Goal: Task Accomplishment & Management: Use online tool/utility

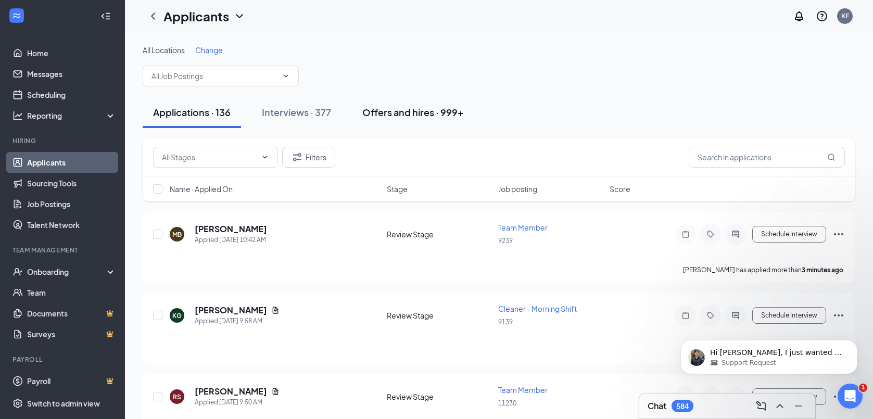
click at [409, 110] on div "Offers and hires · 999+" at bounding box center [413, 112] width 102 height 13
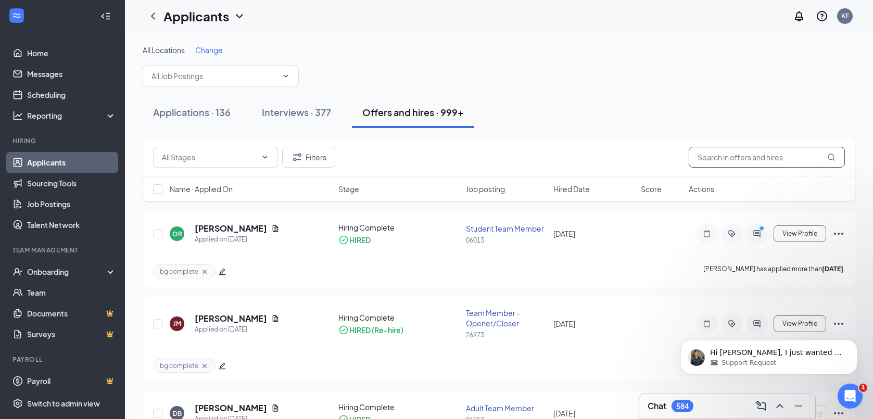
click at [647, 161] on input "text" at bounding box center [767, 157] width 156 height 21
type input "[PERSON_NAME]"
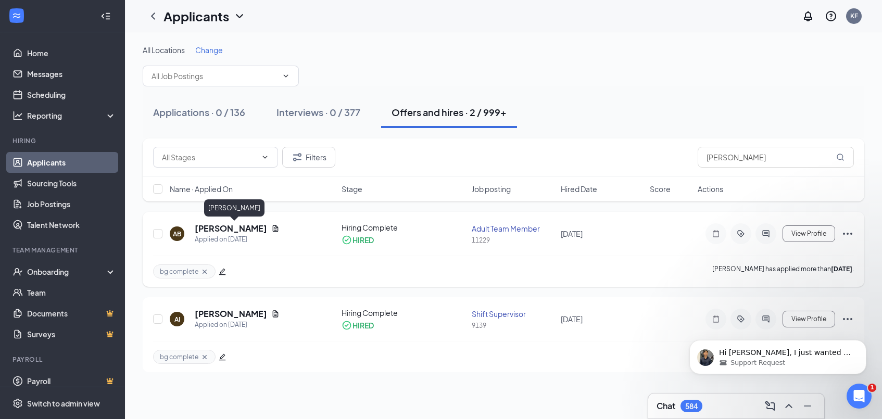
click at [244, 230] on h5 "[PERSON_NAME]" at bounding box center [231, 228] width 72 height 11
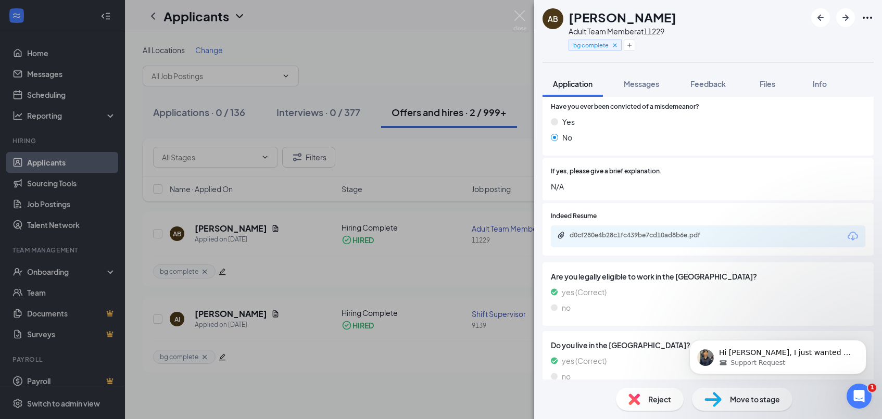
scroll to position [951, 0]
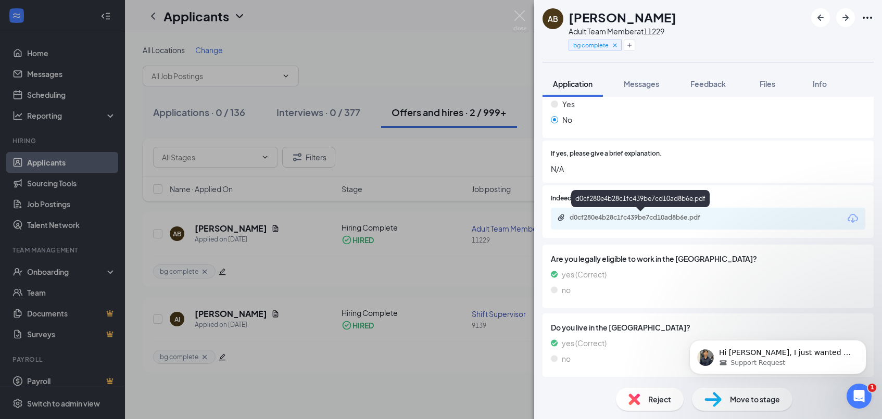
click at [642, 220] on div "d0cf280e4b28c1fc439be7cd10ad8b6e.pdf" at bounding box center [643, 218] width 146 height 8
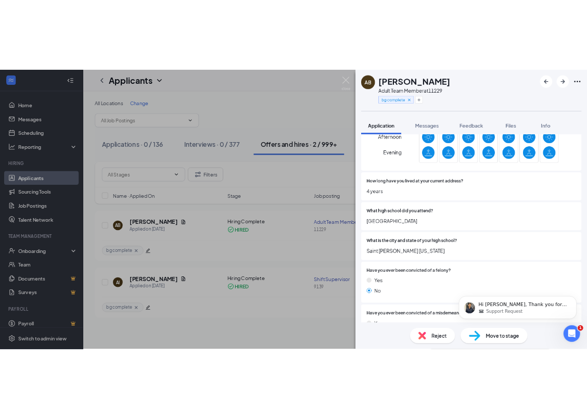
scroll to position [0, 0]
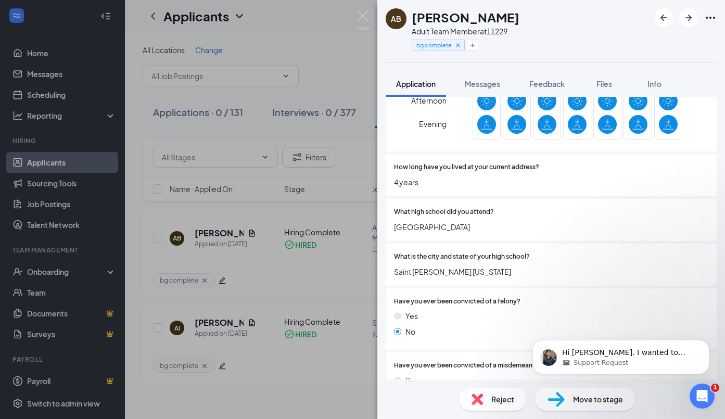
click at [315, 40] on div "AB [PERSON_NAME] Adult Team Member at 11229 bg complete Application Messages Fe…" at bounding box center [362, 209] width 725 height 419
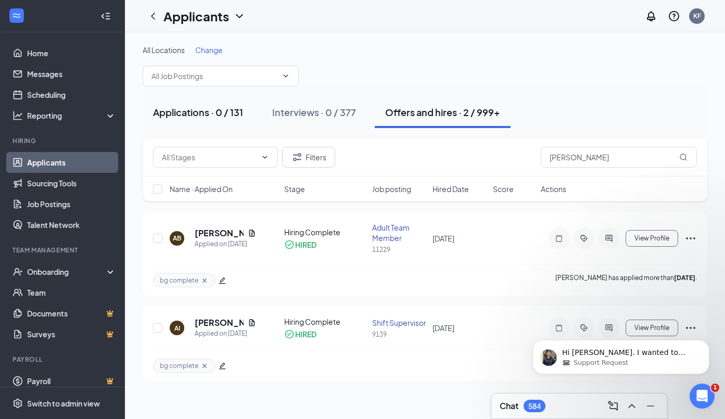
click at [195, 115] on div "Applications · 0 / 131" at bounding box center [198, 112] width 90 height 13
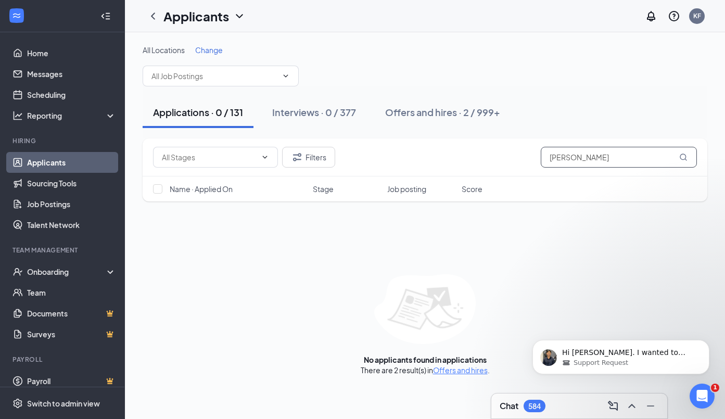
drag, startPoint x: 594, startPoint y: 160, endPoint x: 538, endPoint y: 174, distance: 57.6
click at [541, 168] on input "[PERSON_NAME]" at bounding box center [619, 157] width 156 height 21
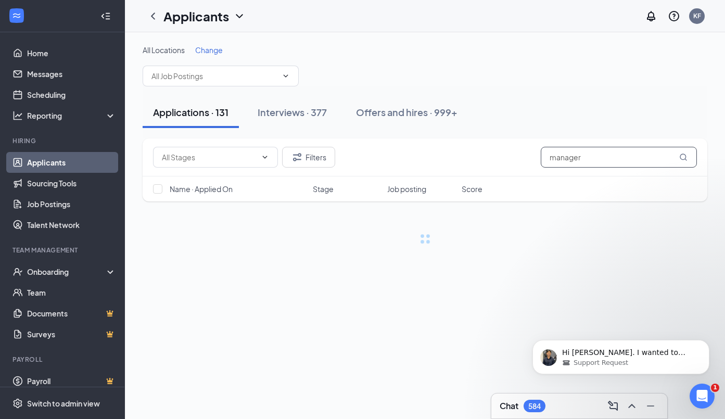
type input "manager"
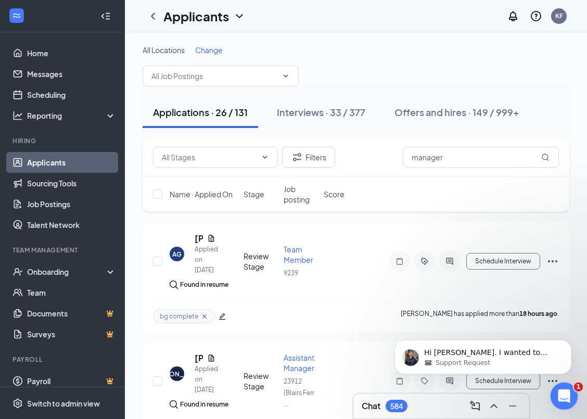
click at [564, 393] on icon "Open Intercom Messenger" at bounding box center [562, 395] width 7 height 8
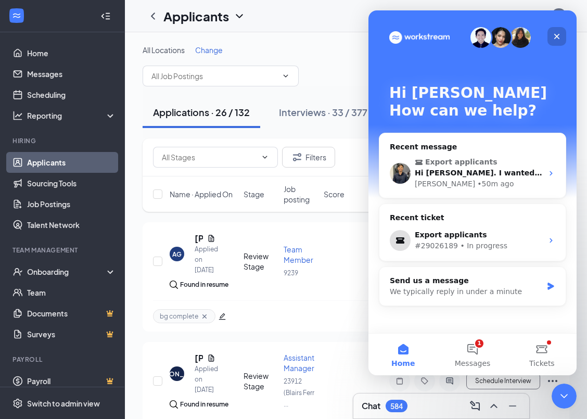
click at [558, 38] on icon "Close" at bounding box center [557, 36] width 8 height 8
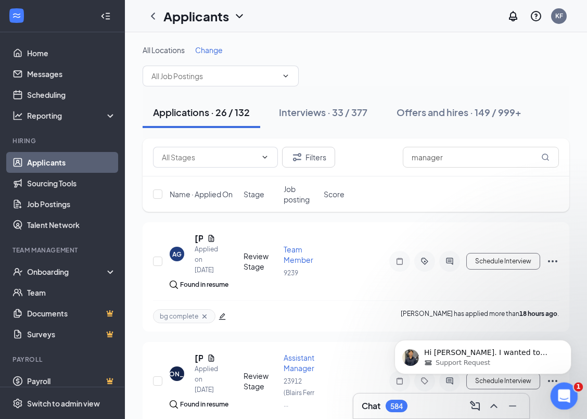
click at [563, 396] on icon "Open Intercom Messenger" at bounding box center [562, 395] width 7 height 8
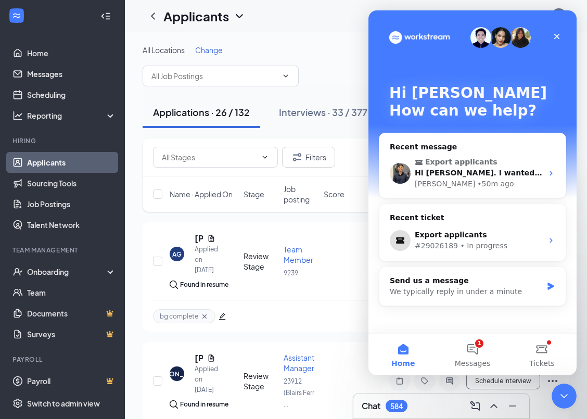
click at [438, 110] on p "How can we help?" at bounding box center [473, 111] width 167 height 18
click at [474, 345] on button "1 Messages" at bounding box center [472, 355] width 69 height 42
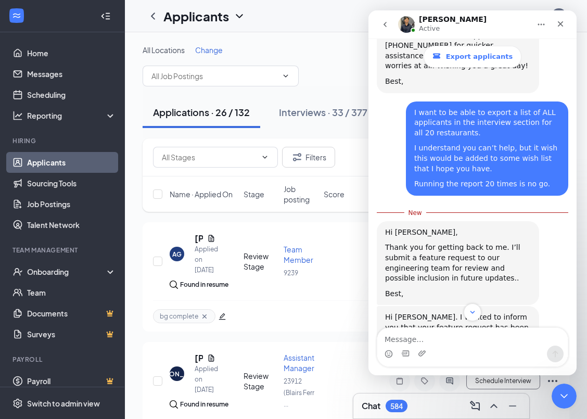
scroll to position [1189, 0]
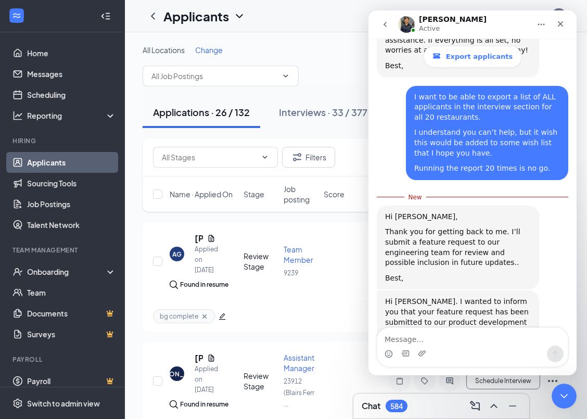
click at [560, 24] on icon "Close" at bounding box center [561, 24] width 8 height 8
